Goal: Task Accomplishment & Management: Manage account settings

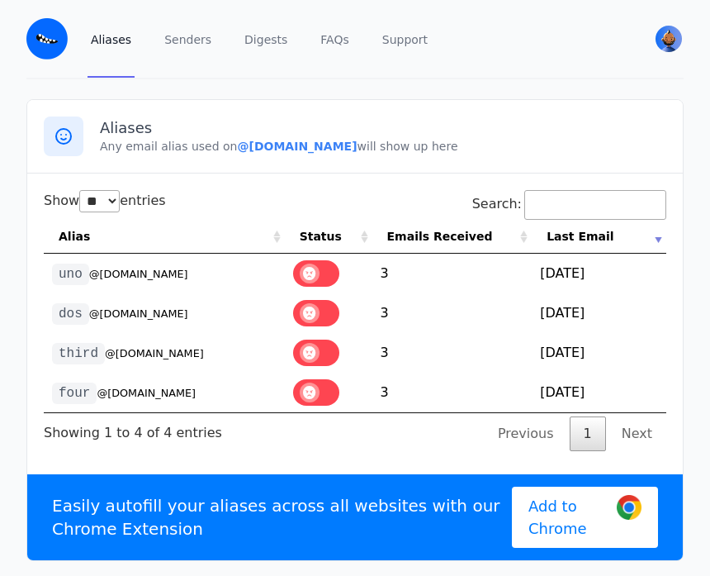
select select "**"
drag, startPoint x: 0, startPoint y: 0, endPoint x: 136, endPoint y: 306, distance: 335.3
click at [136, 307] on small "@[DOMAIN_NAME]" at bounding box center [138, 313] width 99 height 12
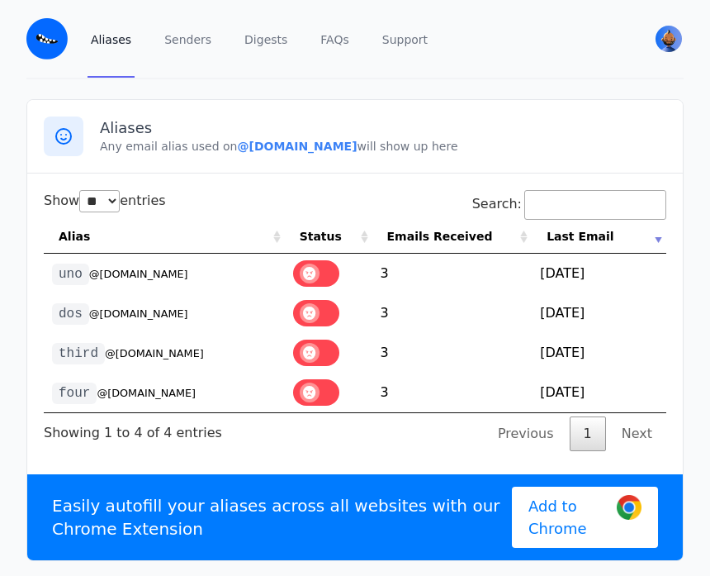
drag, startPoint x: 136, startPoint y: 306, endPoint x: 114, endPoint y: 403, distance: 99.2
click at [114, 403] on td "four @[DOMAIN_NAME]" at bounding box center [164, 392] width 241 height 40
click at [118, 398] on small "@[DOMAIN_NAME]" at bounding box center [146, 392] width 99 height 12
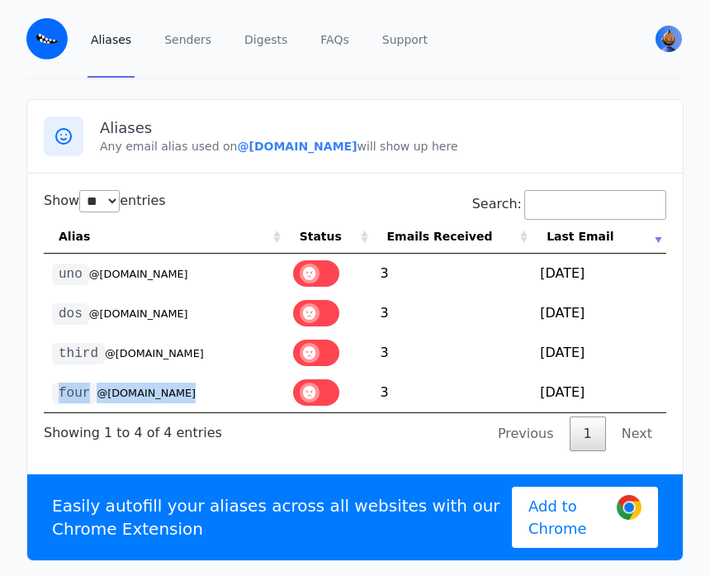
copy tr "four @[DOMAIN_NAME]"
click at [185, 257] on td "uno @[DOMAIN_NAME]" at bounding box center [164, 274] width 241 height 40
